Goal: Task Accomplishment & Management: Manage account settings

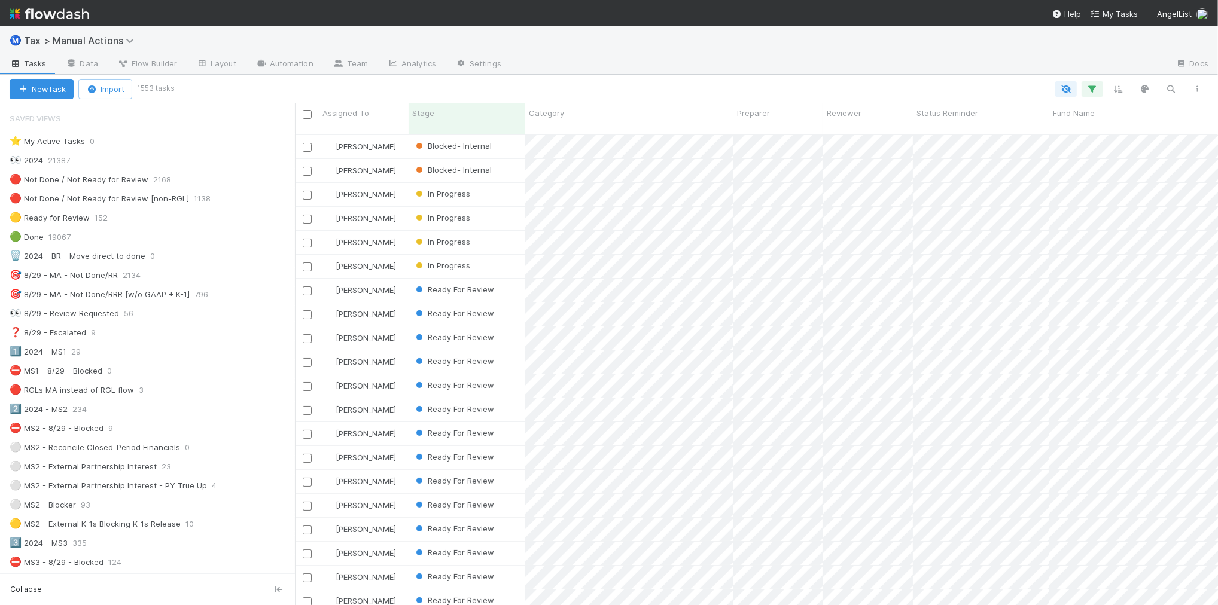
scroll to position [470, 911]
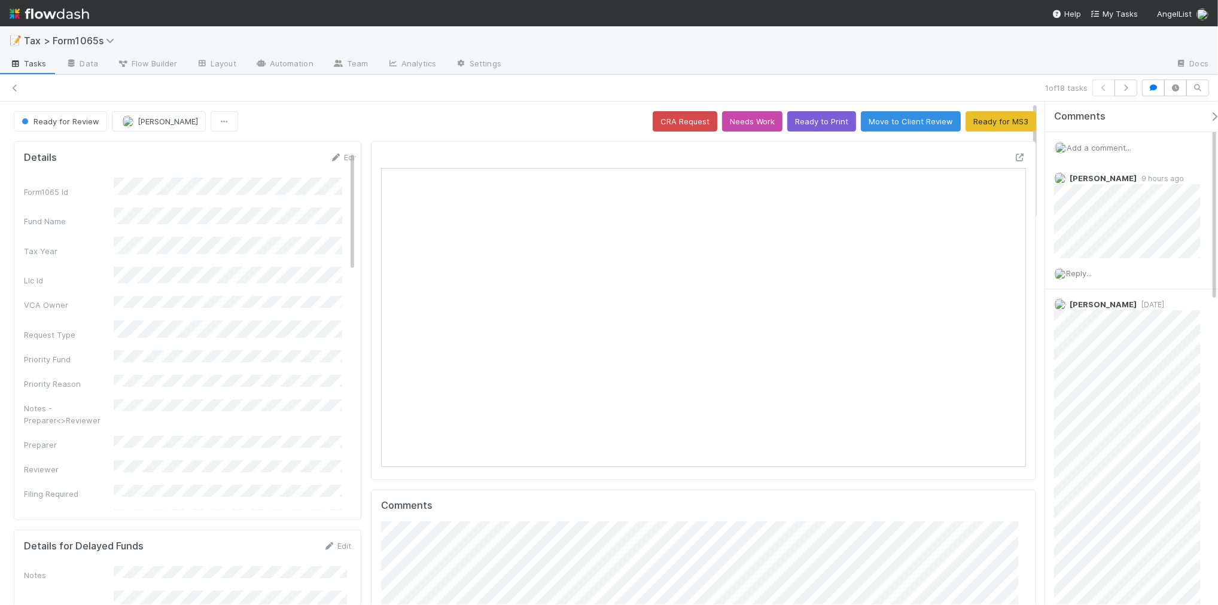
scroll to position [232, 625]
click at [16, 86] on icon at bounding box center [15, 88] width 12 height 8
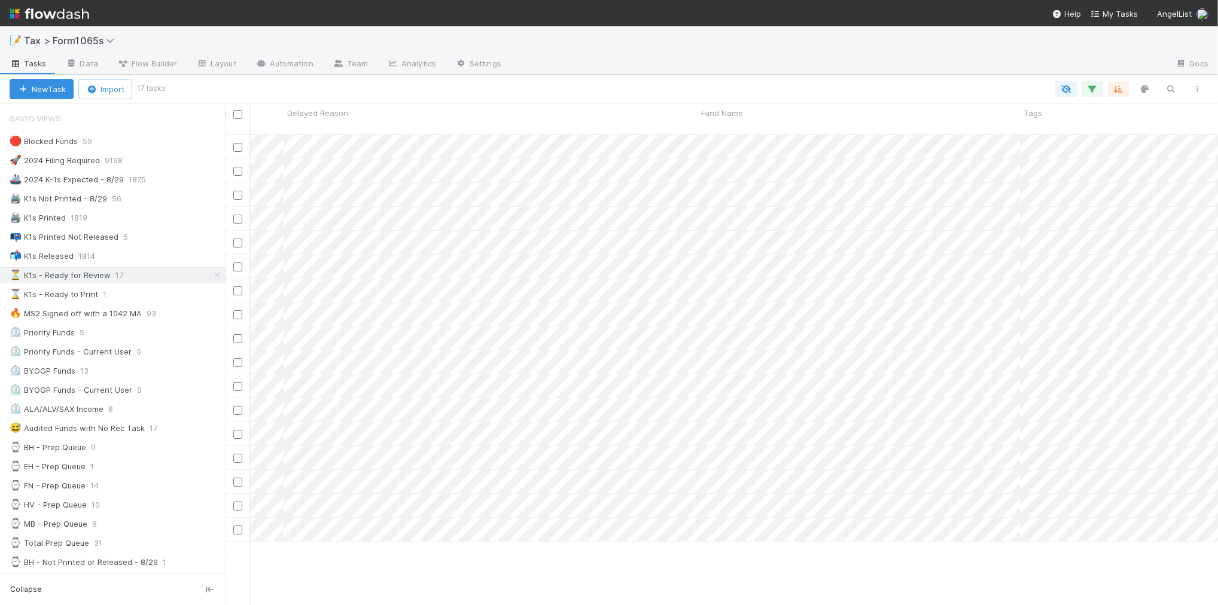
scroll to position [0, 560]
click at [112, 139] on div "🛑 Blocked Funds 59" at bounding box center [118, 141] width 216 height 15
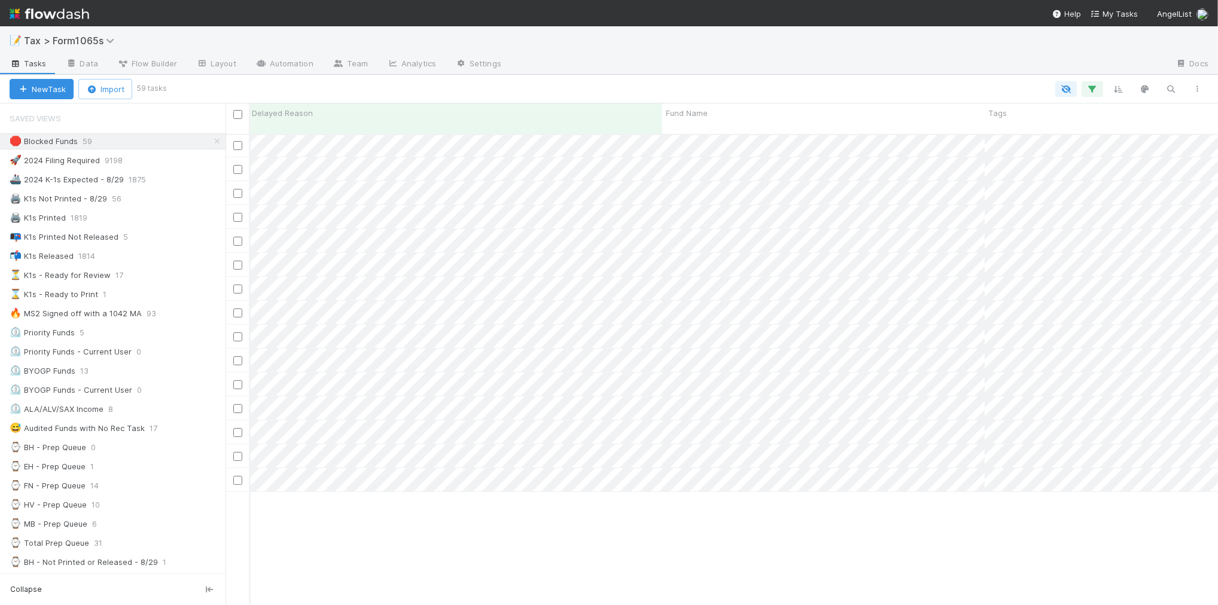
scroll to position [0, 560]
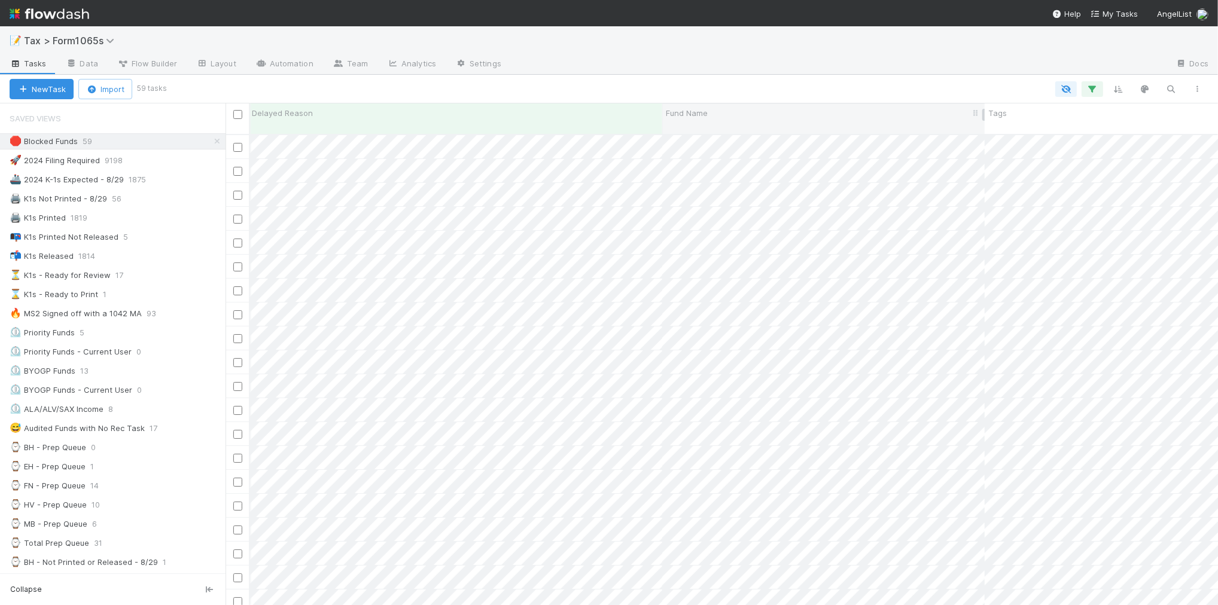
click at [726, 112] on div "Fund Name" at bounding box center [824, 113] width 316 height 12
click at [722, 130] on div "Sort A → Z" at bounding box center [734, 136] width 136 height 18
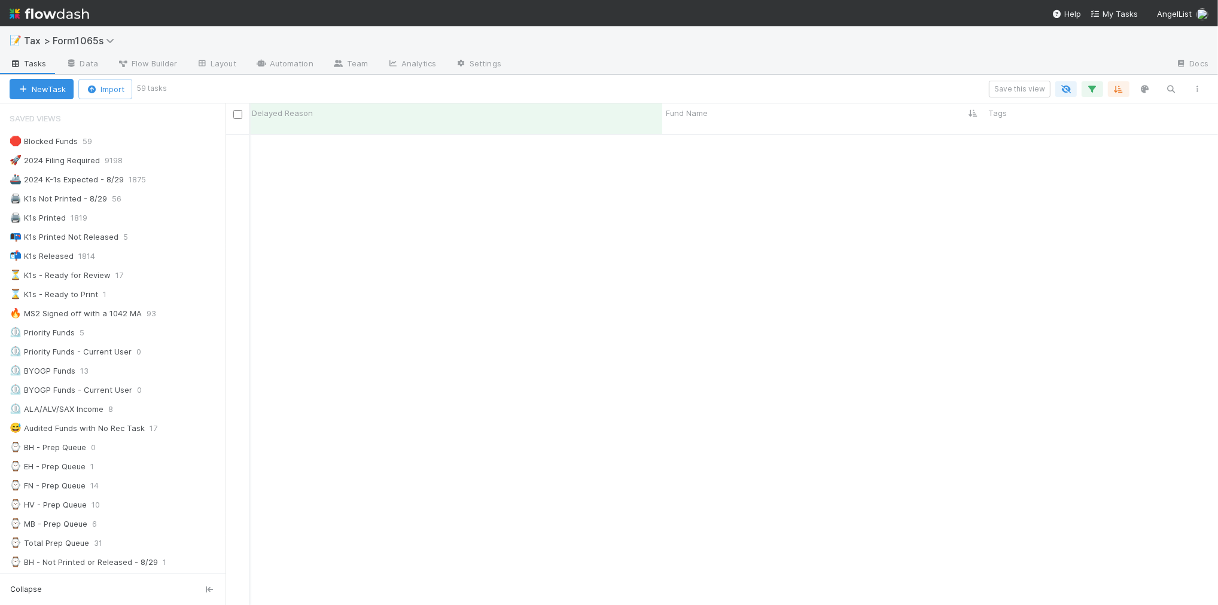
scroll to position [943, 560]
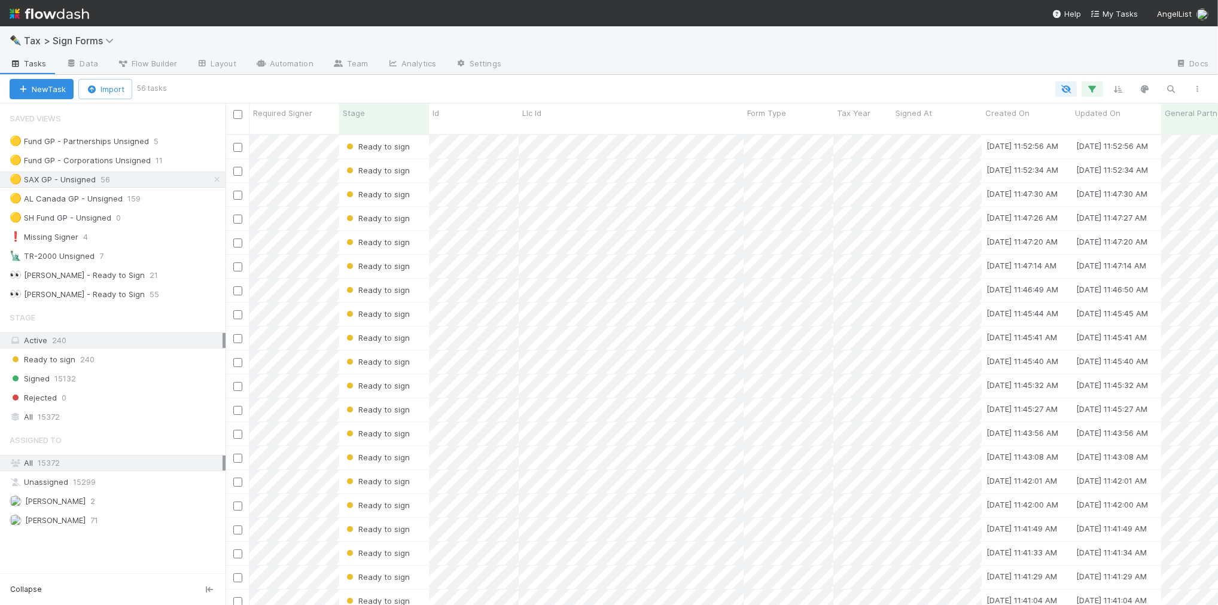
scroll to position [470, 982]
